Goal: Book appointment/travel/reservation

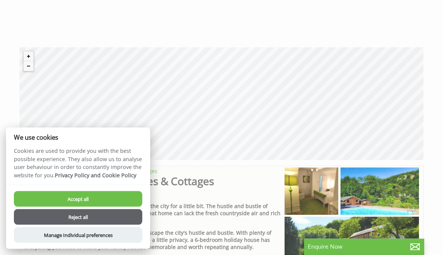
scroll to position [228, 0]
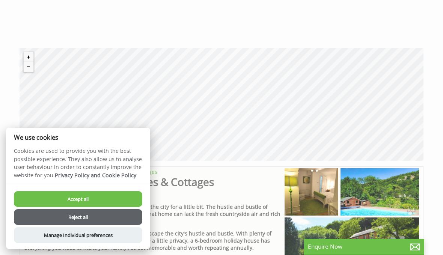
click at [95, 225] on button "Reject all" at bounding box center [78, 217] width 128 height 16
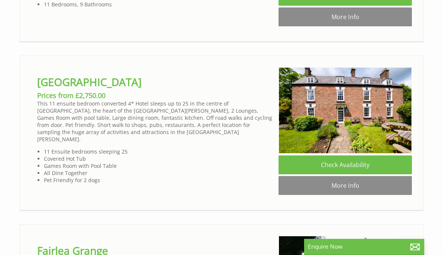
scroll to position [2084, 0]
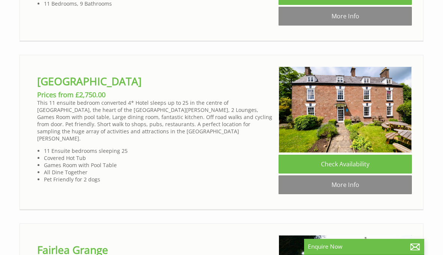
click at [340, 194] on link "More Info" at bounding box center [344, 184] width 133 height 19
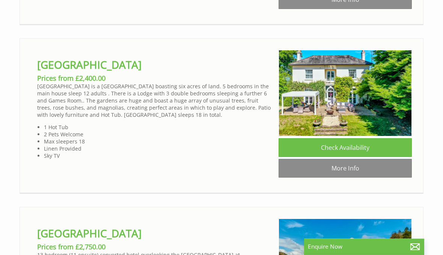
scroll to position [1426, 0]
click at [322, 157] on link "Check Availability" at bounding box center [344, 147] width 133 height 19
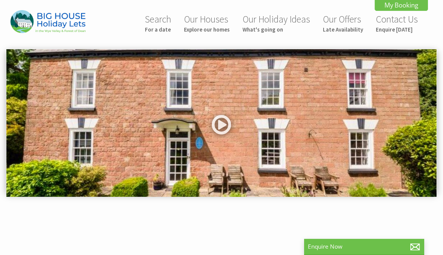
click at [224, 127] on link at bounding box center [221, 127] width 23 height 31
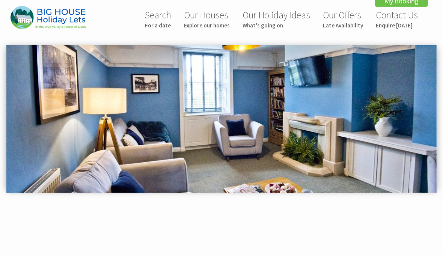
scroll to position [4, 0]
